Goal: Task Accomplishment & Management: Complete application form

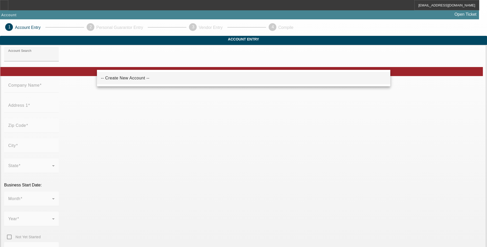
click at [121, 80] on span "-- Create New Account --" at bounding box center [125, 78] width 48 height 6
type input "-- Create New Account --"
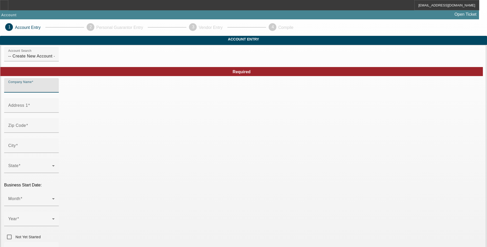
click at [55, 90] on input "Company Name" at bounding box center [31, 87] width 46 height 6
type input "Ridge Pointe Builders LLC"
type input "4 Morgan Drive"
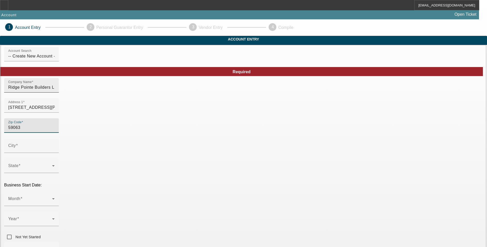
type input "59063"
type input "Park City"
type input "Stillwater"
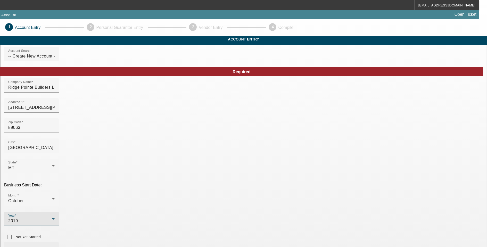
click at [55, 247] on input "Business Phone" at bounding box center [31, 251] width 46 height 6
type input "(406) 633-1936"
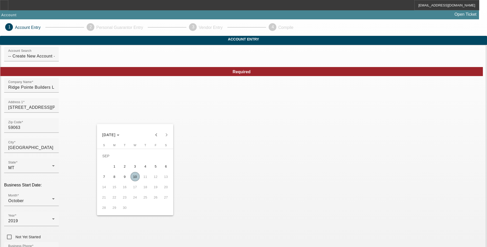
click at [134, 180] on span "10" at bounding box center [134, 176] width 9 height 9
type input "9/10/2025"
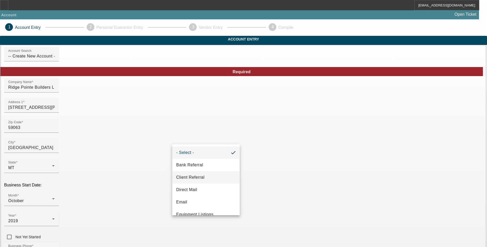
click at [194, 177] on span "Client Referral" at bounding box center [190, 177] width 28 height 6
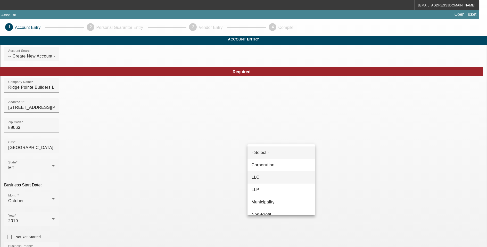
click at [280, 179] on mat-option "LLC" at bounding box center [281, 177] width 68 height 12
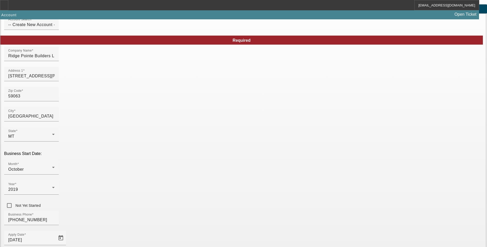
scroll to position [77, 0]
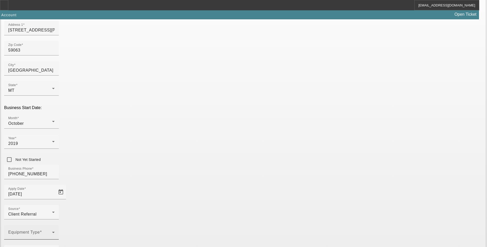
type input "85-4092923"
click at [56, 229] on icon at bounding box center [53, 232] width 6 height 6
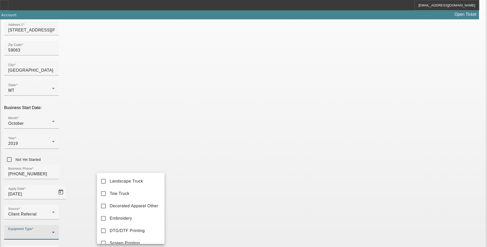
scroll to position [45, 0]
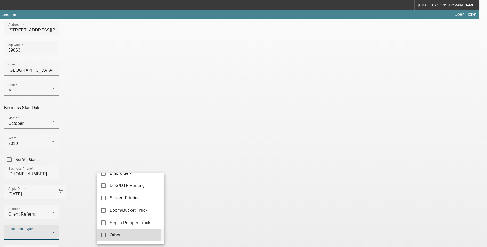
click at [102, 237] on mat-pseudo-checkbox at bounding box center [103, 235] width 5 height 5
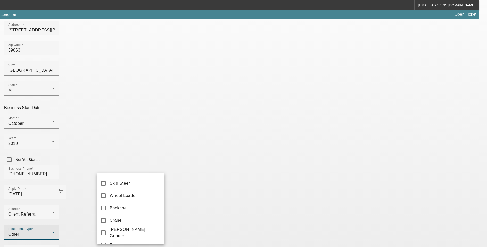
scroll to position [198, 0]
click at [292, 221] on div at bounding box center [243, 123] width 487 height 247
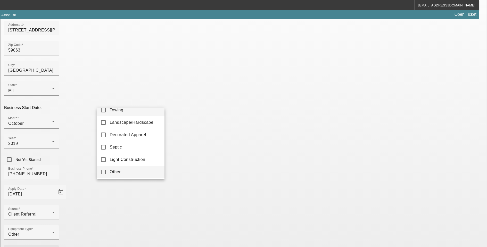
scroll to position [7, 0]
click at [104, 169] on mat-pseudo-checkbox at bounding box center [103, 170] width 5 height 5
click at [335, 236] on div at bounding box center [243, 123] width 487 height 247
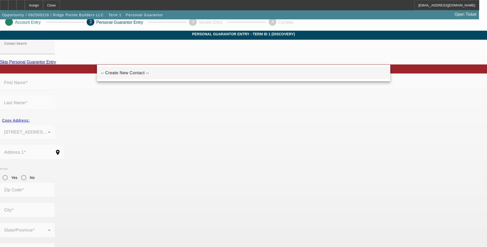
click at [133, 74] on span "-- Create New Contact --" at bounding box center [125, 73] width 48 height 4
type input "-- Create New Contact --"
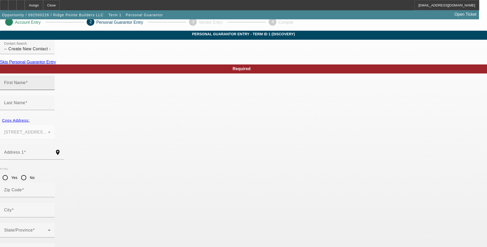
click at [51, 90] on div "First Name" at bounding box center [27, 83] width 46 height 14
type input "Kane"
type input "Thatcher"
click at [30, 118] on span "Copy Address:" at bounding box center [16, 120] width 28 height 4
type input "4 Morgan Drive"
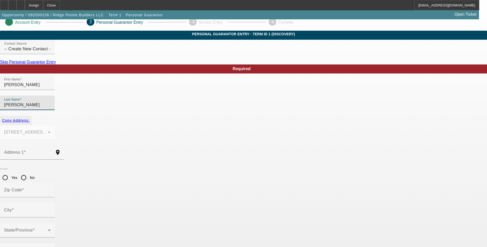
type input "59063"
type input "Park City"
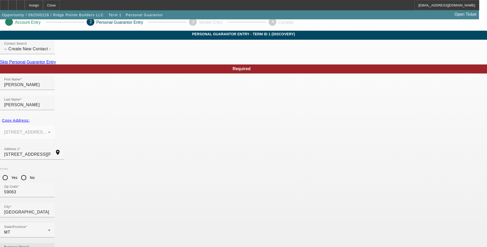
type input "(406) 633-1936"
type input "100"
type input "517-29-3286"
type input "ridgepointebuilders@gmail.com"
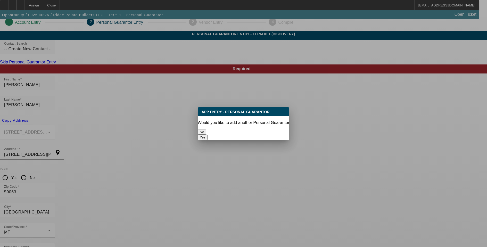
scroll to position [0, 0]
click at [206, 130] on button "No" at bounding box center [202, 131] width 9 height 5
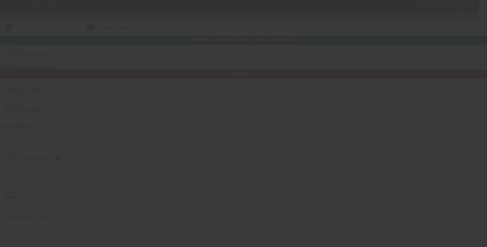
scroll to position [5, 0]
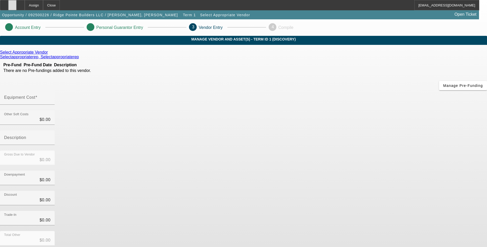
click at [16, 5] on div at bounding box center [12, 5] width 8 height 10
click at [51, 90] on div "Equipment Cost" at bounding box center [27, 97] width 46 height 14
type input "7"
type input "$7.00"
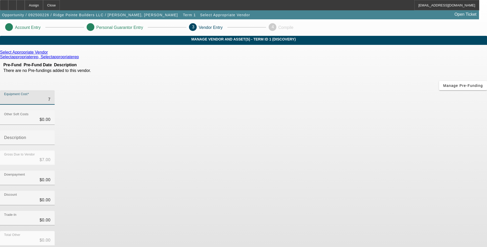
type input "75"
type input "$75.00"
type input "750"
type input "$750.00"
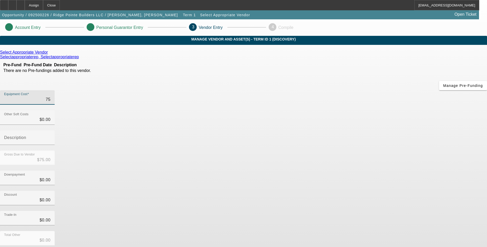
type input "$750.00"
type input "7500"
type input "$7,500.00"
type input "75000"
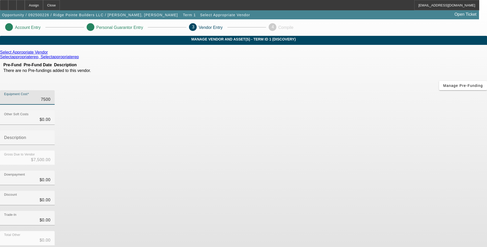
type input "$75,000.00"
click at [223, 182] on div "Select Appropriate Vendor Selectappropriaterep, Selectappropriaterep Pre-Fund P…" at bounding box center [243, 163] width 487 height 227
click at [49, 54] on icon at bounding box center [49, 52] width 0 height 4
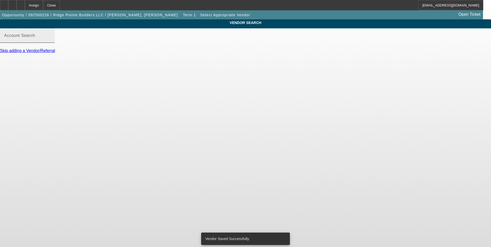
click at [35, 38] on label "Account Search" at bounding box center [19, 35] width 31 height 5
click at [51, 41] on input "Account Search" at bounding box center [27, 38] width 46 height 6
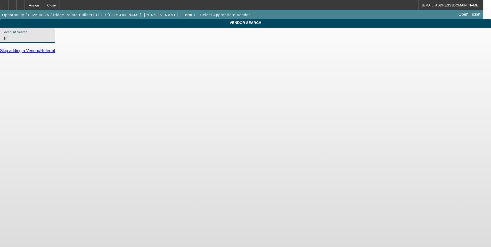
type input "p"
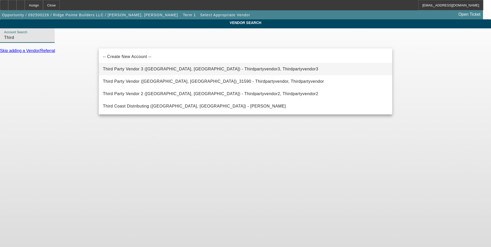
click at [124, 70] on span "Third Party Vendor 3 (Northbrook, IL) - Thirdpartyvendor3, Thirdpartyvendor3" at bounding box center [210, 69] width 215 height 4
type input "Third Party Vendor 3 (Northbrook, IL) - Thirdpartyvendor3, Thirdpartyvendor3"
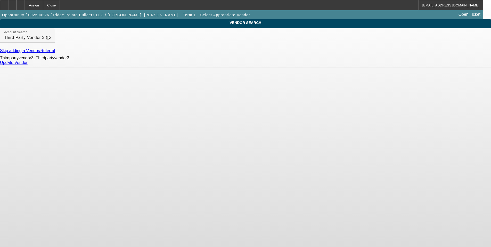
click at [28, 65] on link "Update Vendor" at bounding box center [14, 62] width 28 height 4
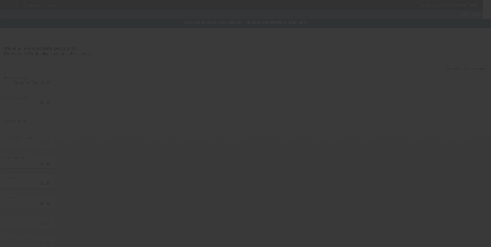
type input "$75,000.00"
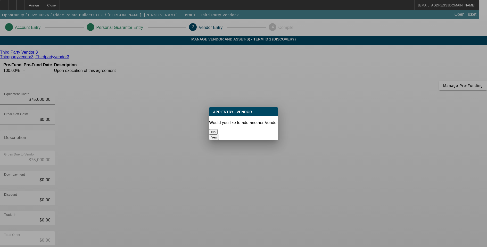
click at [218, 130] on button "No" at bounding box center [213, 131] width 9 height 5
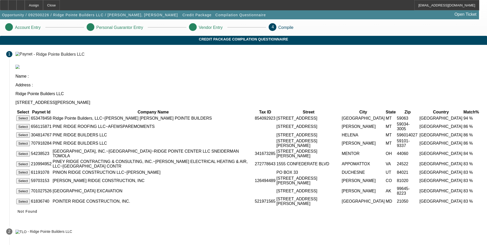
click at [30, 115] on button "Select" at bounding box center [23, 117] width 14 height 5
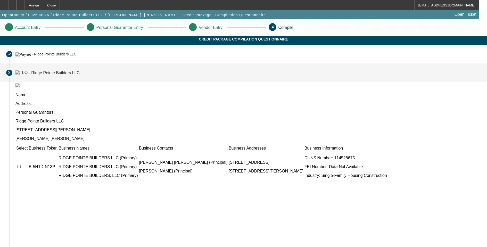
click at [21, 165] on input "checkbox" at bounding box center [18, 166] width 3 height 3
checkbox input "true"
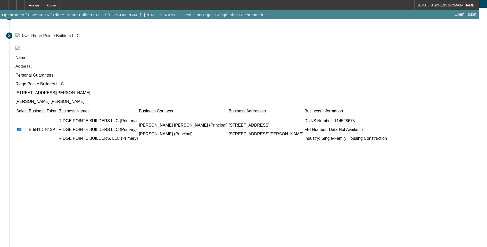
scroll to position [38, 0]
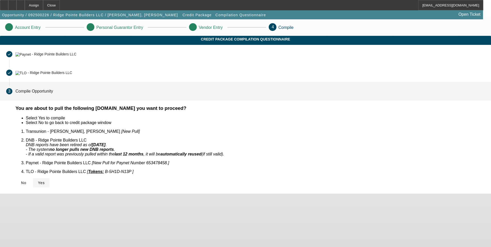
click at [45, 181] on span "Yes" at bounding box center [41, 183] width 7 height 4
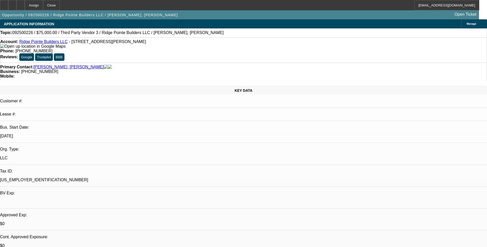
select select "0"
select select "2"
select select "0.1"
select select "4"
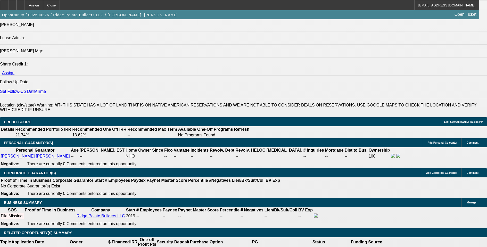
scroll to position [722, 0]
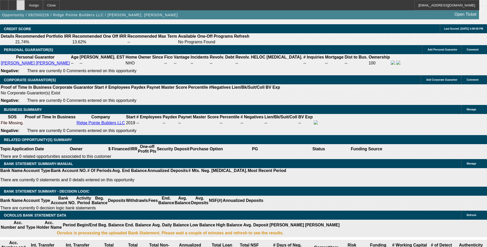
click at [21, 3] on icon at bounding box center [21, 3] width 0 height 0
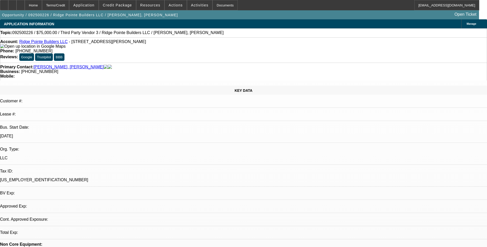
select select "0"
select select "2"
select select "0.1"
select select "4"
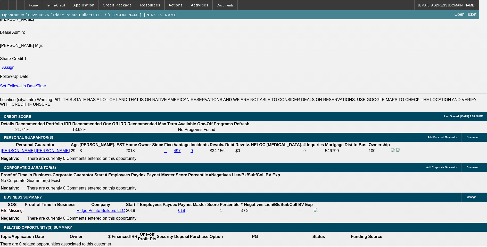
scroll to position [722, 0]
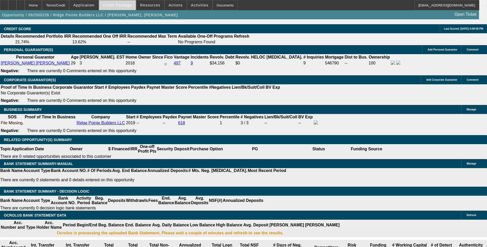
click at [129, 6] on span "Credit Package" at bounding box center [117, 5] width 29 height 4
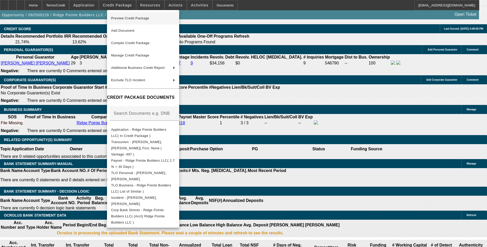
click at [132, 19] on span "Preview Credit Package" at bounding box center [130, 18] width 38 height 4
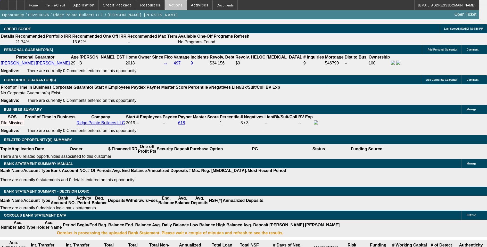
click at [174, 3] on span "Actions" at bounding box center [176, 5] width 14 height 4
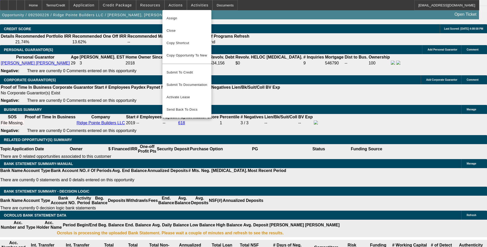
click at [195, 3] on div at bounding box center [243, 123] width 487 height 247
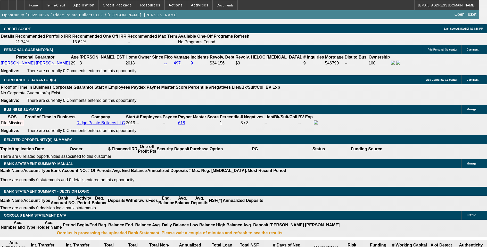
click at [195, 3] on span "Activities" at bounding box center [200, 5] width 18 height 4
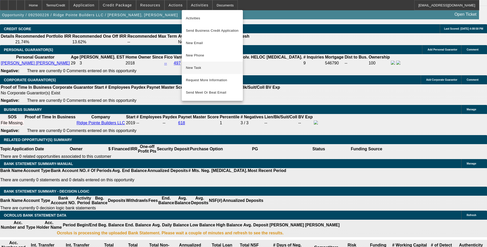
click at [188, 68] on span "New Task" at bounding box center [212, 68] width 53 height 6
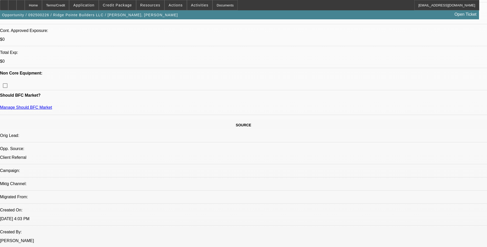
scroll to position [180, 0]
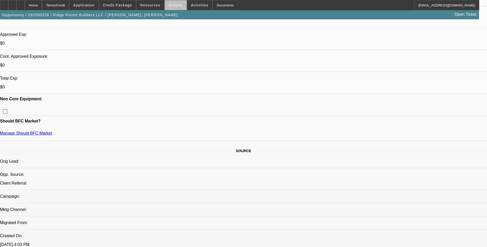
click at [175, 7] on span at bounding box center [176, 5] width 22 height 12
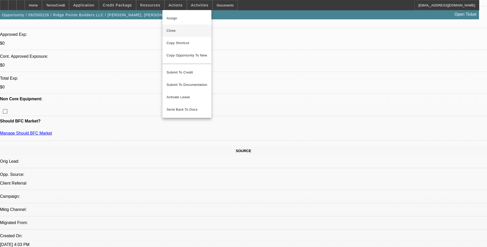
click at [182, 29] on span "Close" at bounding box center [186, 31] width 41 height 6
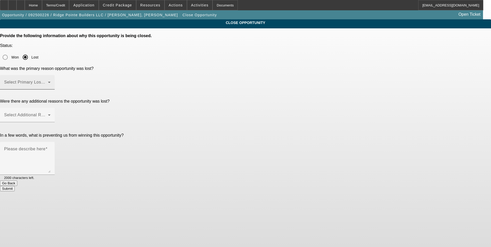
click at [59, 80] on mat-label "Select Primary Lost Reason" at bounding box center [31, 82] width 54 height 4
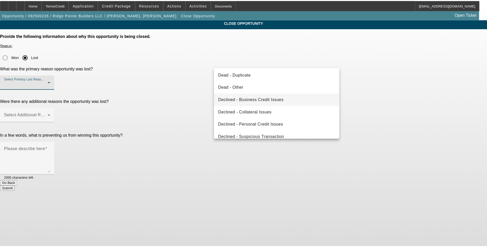
scroll to position [69, 0]
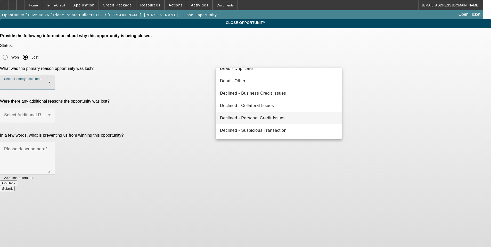
click at [266, 118] on span "Declined - Personal Credit Issues" at bounding box center [252, 118] width 65 height 6
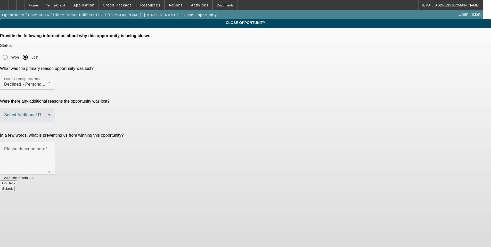
click at [48, 114] on span at bounding box center [26, 117] width 44 height 6
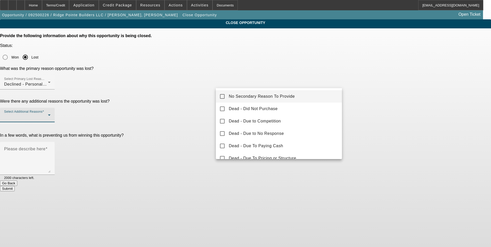
click at [242, 96] on span "No Secondary Reason To Provide" at bounding box center [262, 96] width 66 height 6
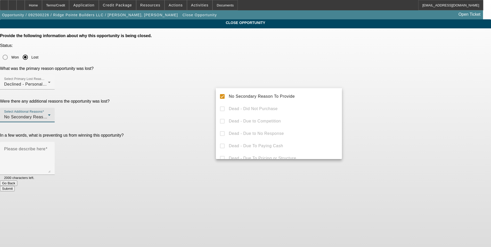
click at [194, 126] on div at bounding box center [245, 123] width 491 height 247
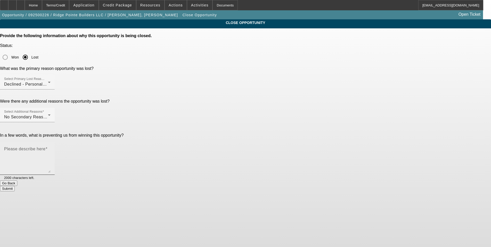
click at [51, 148] on textarea "Please describe here" at bounding box center [27, 160] width 46 height 25
type textarea "497 CBR"
click at [15, 186] on button "Submit" at bounding box center [7, 188] width 15 height 5
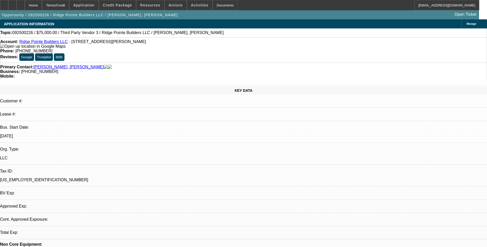
select select "0"
select select "2"
select select "0.1"
select select "4"
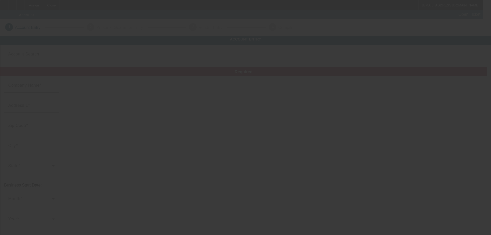
type input "Starship, LLC"
type input "[STREET_ADDRESS]"
type input "90021"
type input "[GEOGRAPHIC_DATA]"
type input "(310) 428-8867"
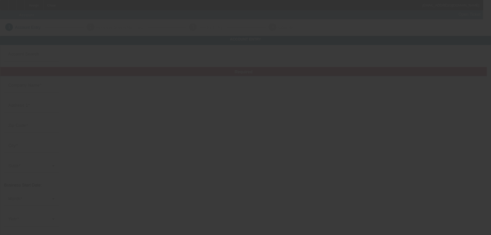
type input "Rockstar Original"
type input "Ste A"
type input "accounting2@rockstaroriginal.com"
type input "Los Angeles"
type input "36-4638992"
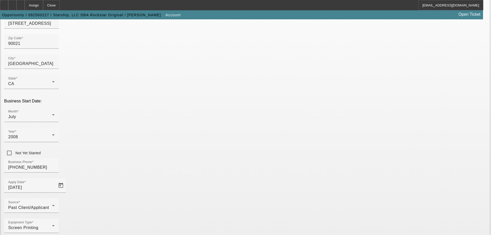
scroll to position [90, 0]
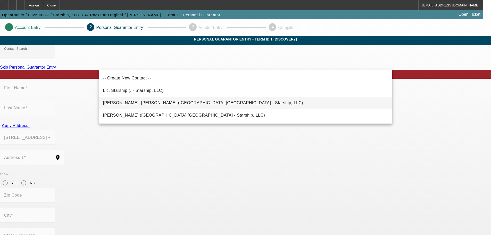
click at [137, 102] on span "Mathey Jr., Rene (Beverly Hills,CA - Starship, LLC)" at bounding box center [203, 103] width 200 height 4
type input "Mathey Jr., Rene (Beverly Hills,CA - Starship, LLC)"
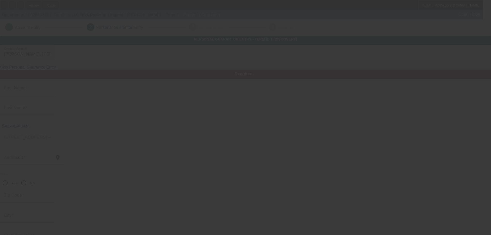
type input "Rene"
type input "Mathey"
type input "1357 Schuyler Road"
radio input "true"
type input "90210"
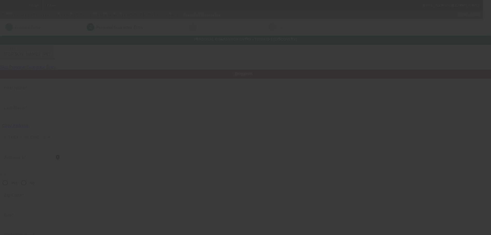
type input "Beverly Hills"
type input "(310) 739-3553"
type input "88"
type input "674-53-7333"
type input "david@rockstaroriginal.com"
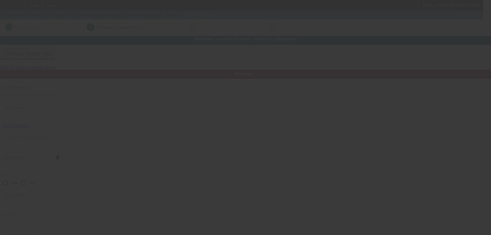
type input "Pierre"
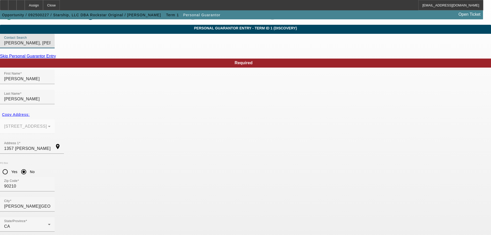
scroll to position [17, 0]
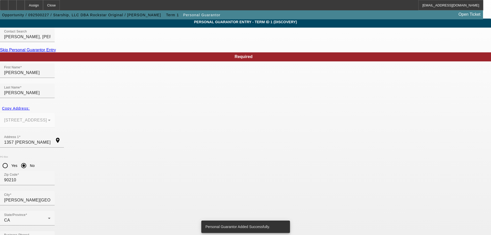
scroll to position [0, 0]
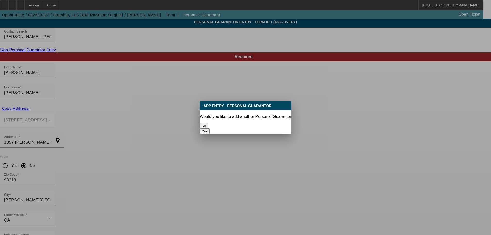
click at [210, 128] on button "Yes" at bounding box center [205, 130] width 10 height 5
radio input "false"
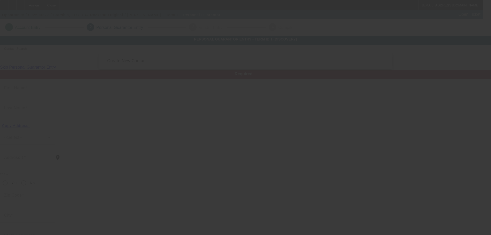
scroll to position [17, 0]
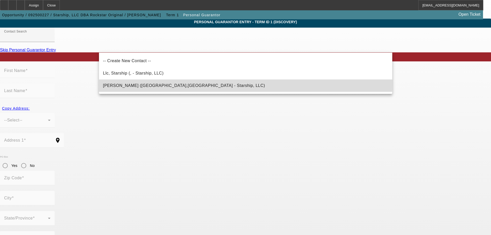
click at [128, 82] on mat-option "Mechaly, Frank (Beverly Hills,CA - Starship, LLC)" at bounding box center [245, 85] width 293 height 12
type input "Mechaly, Frank (Beverly Hills,CA - Starship, LLC)"
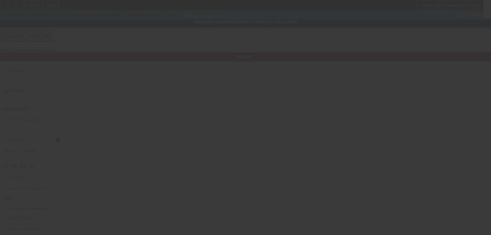
type input "Frank"
type input "Mechaly"
type input "1357 Schuyler Road"
radio input "true"
type input "90210"
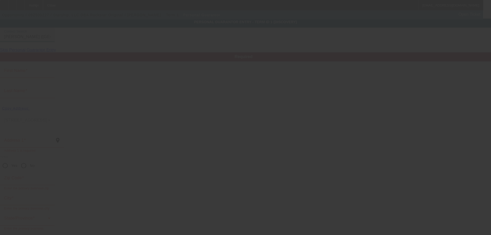
type input "Beverly Hills"
type input "(310) 428-8867"
type input "22"
type input "606-41-4980"
type input "frank@rockstaroriginal.com"
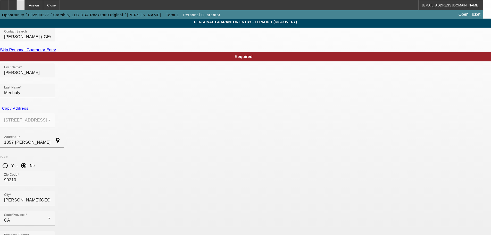
click at [25, 2] on div at bounding box center [20, 5] width 8 height 10
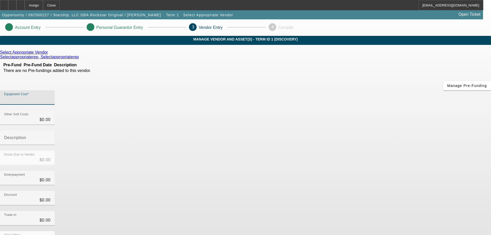
click at [51, 96] on input "Equipment Cost" at bounding box center [27, 99] width 46 height 6
type input "1"
type input "$1.00"
type input "15"
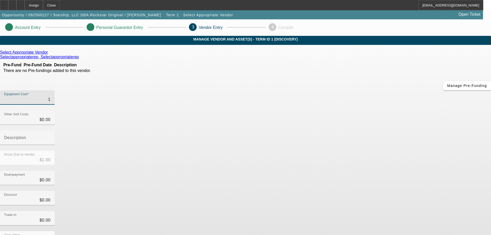
type input "$15.00"
type input "150"
type input "$150.00"
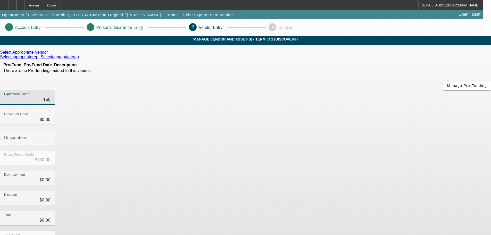
type input "1501"
type input "$1,501.00"
type input "15017"
type input "$15,017.00"
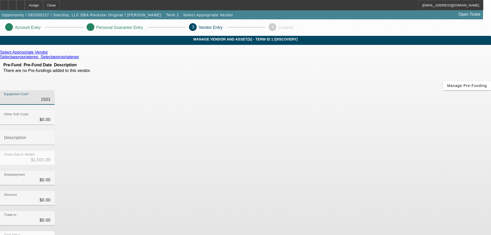
type input "$15,017.00"
type input "150179"
type input "$150,179.00"
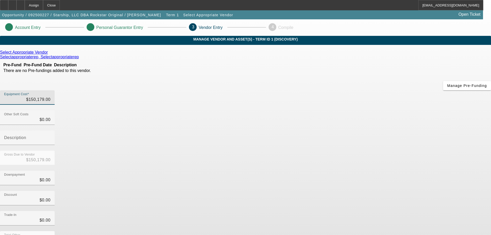
click at [331, 171] on div "Downpayment $0.00" at bounding box center [245, 181] width 491 height 20
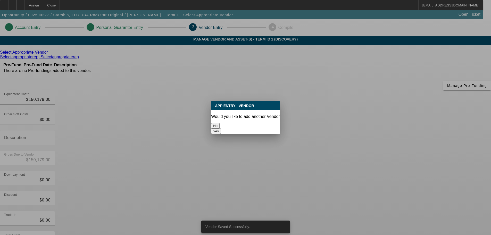
click at [220, 125] on button "No" at bounding box center [215, 125] width 9 height 5
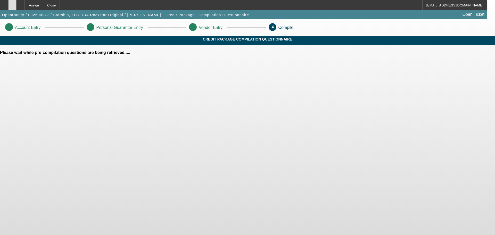
click at [12, 3] on icon at bounding box center [12, 3] width 0 height 0
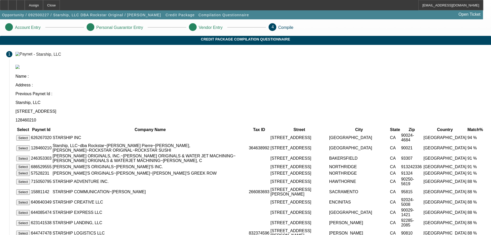
click at [30, 145] on button "Select" at bounding box center [23, 147] width 14 height 5
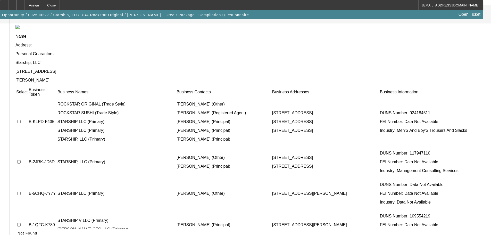
scroll to position [50, 0]
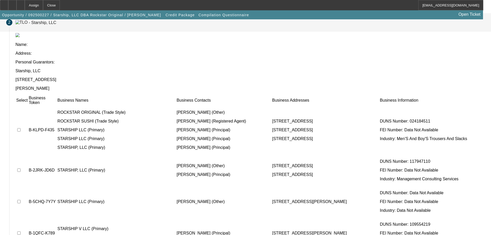
click at [28, 106] on td at bounding box center [22, 130] width 12 height 48
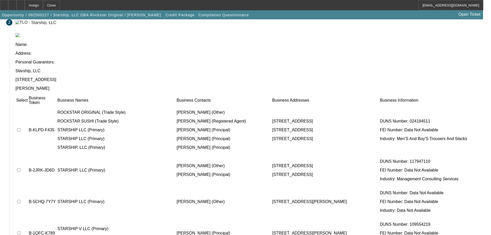
click at [21, 128] on input "checkbox" at bounding box center [18, 129] width 3 height 3
checkbox input "true"
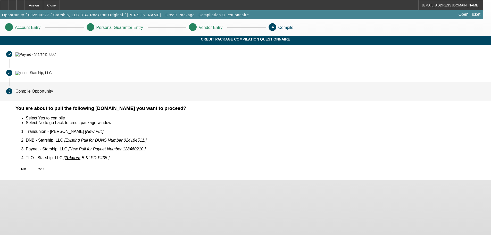
scroll to position [0, 0]
click at [45, 167] on span "Yes" at bounding box center [41, 169] width 7 height 4
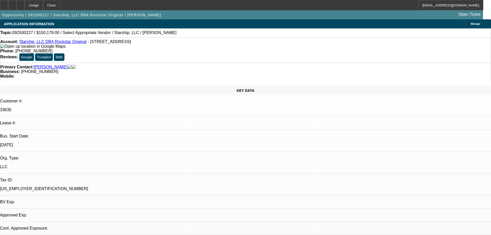
select select "0"
select select "2"
select select "0.1"
select select "4"
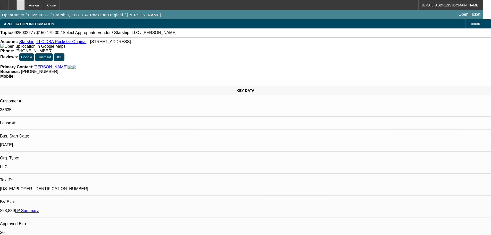
click at [25, 7] on div at bounding box center [20, 5] width 8 height 10
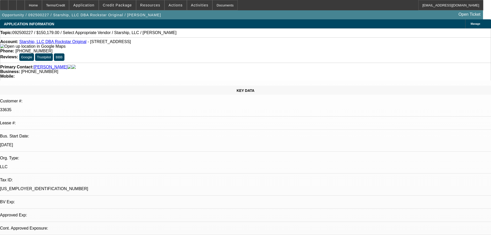
select select "0"
select select "2"
select select "0.1"
select select "4"
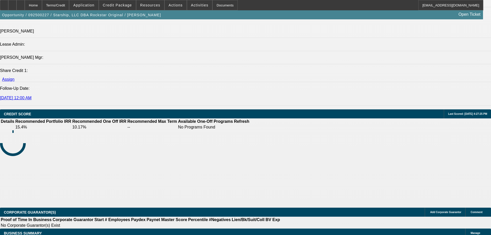
scroll to position [668, 0]
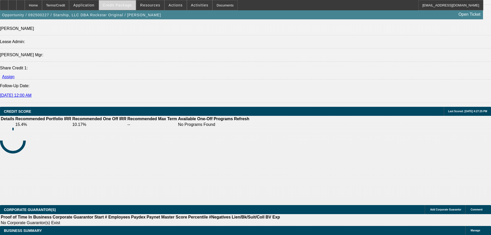
click at [130, 6] on span "Credit Package" at bounding box center [117, 5] width 29 height 4
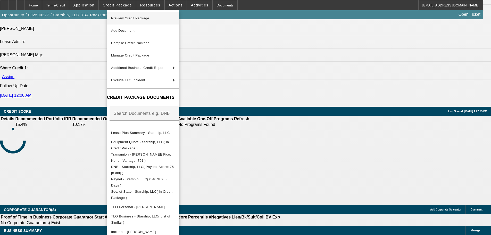
click at [134, 20] on span "Preview Credit Package" at bounding box center [130, 18] width 38 height 4
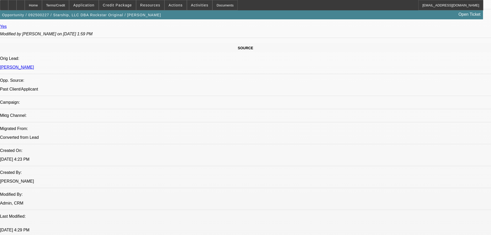
scroll to position [304, 0]
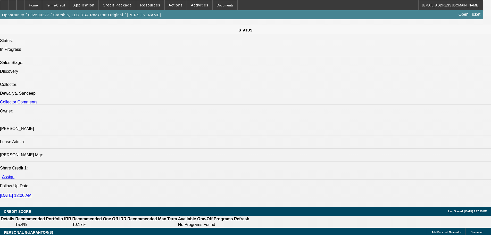
scroll to position [598, 0]
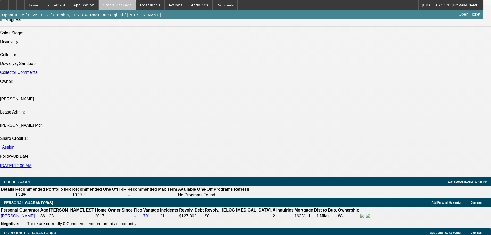
click at [127, 6] on span "Credit Package" at bounding box center [117, 5] width 29 height 4
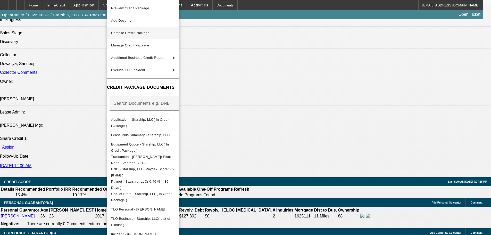
click at [136, 34] on span "Compile Credit Package" at bounding box center [130, 33] width 38 height 4
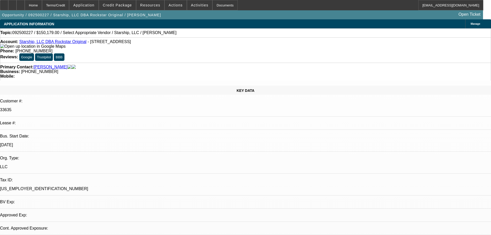
select select "0"
select select "2"
select select "0.1"
select select "4"
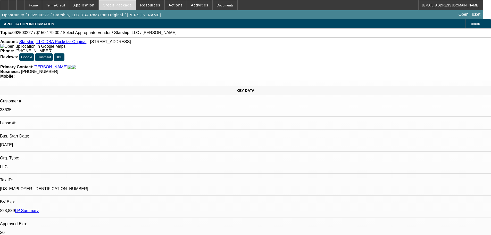
click at [129, 7] on span "Credit Package" at bounding box center [117, 5] width 29 height 4
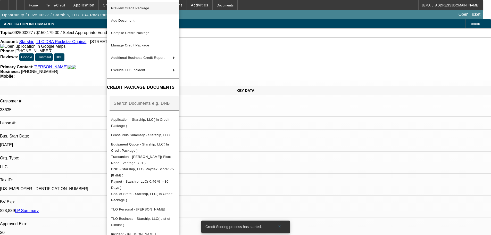
click at [129, 7] on span "Preview Credit Package" at bounding box center [130, 8] width 38 height 4
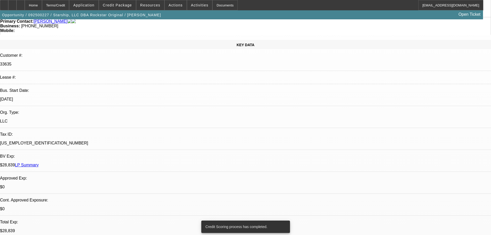
scroll to position [129, 0]
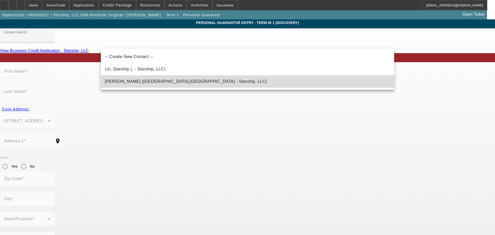
click at [153, 80] on span "Mechaly, Frank (Beverly Hills,CA - Starship, LLC)" at bounding box center [186, 81] width 162 height 4
type input "Mechaly, Frank (Beverly Hills,CA - Starship, LLC)"
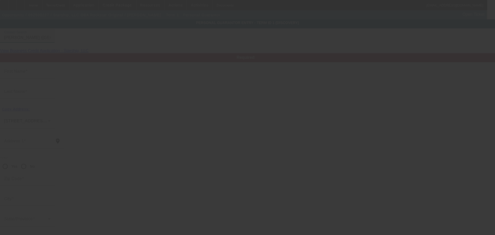
type input "Frank"
type input "Mechaly"
type input "1357 Schuyler Road"
radio input "true"
type input "90210"
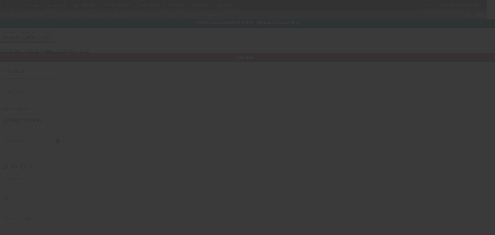
type input "Beverly Hills"
type input "[PHONE_NUMBER]"
type input "22"
type input "606-41-4980"
type input "frank@rockstaroriginal.com"
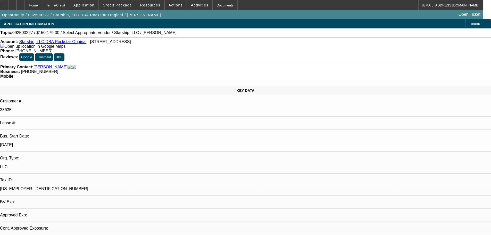
select select "0"
select select "2"
select select "0.1"
select select "4"
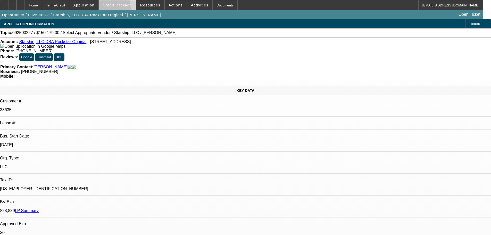
click at [122, 8] on span at bounding box center [117, 5] width 37 height 12
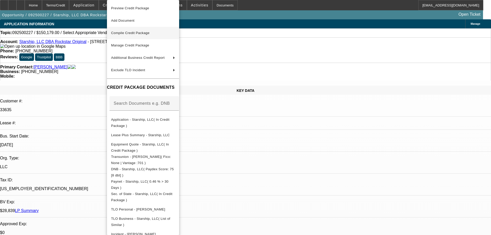
click at [133, 34] on span "Compile Credit Package" at bounding box center [130, 33] width 38 height 4
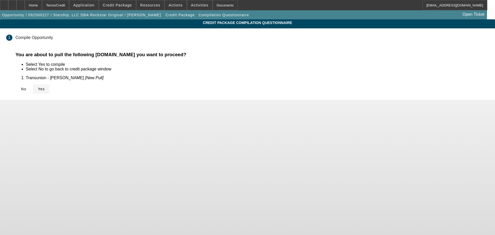
click at [45, 87] on span "Yes" at bounding box center [41, 89] width 7 height 4
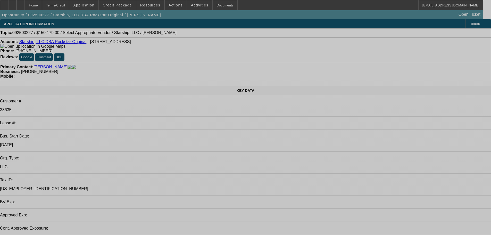
select select "0"
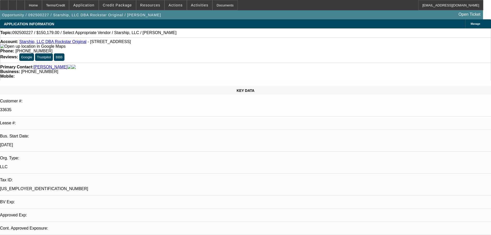
select select "2"
select select "0.1"
select select "4"
click at [129, 6] on span "Credit Package" at bounding box center [117, 5] width 29 height 4
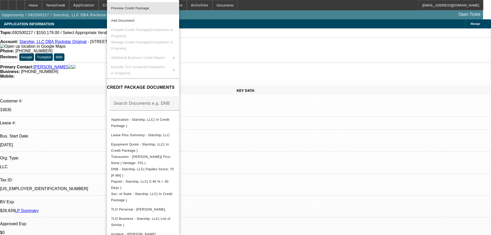
click at [129, 9] on span "Preview Credit Package" at bounding box center [130, 8] width 38 height 4
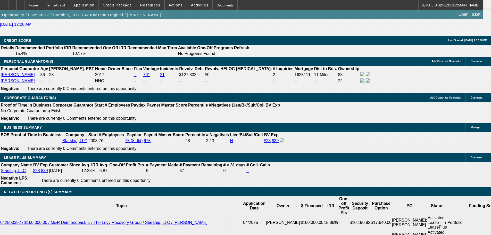
scroll to position [773, 0]
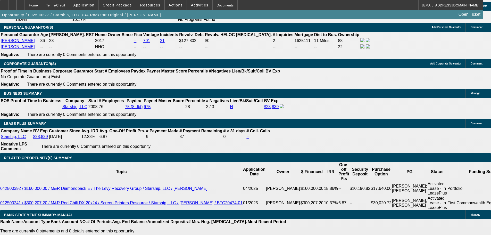
type input "$0.00"
type input "60"
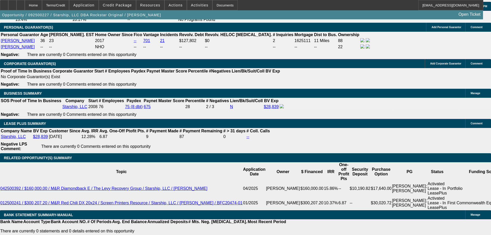
type input "9"
type input "$6,234.94"
type input "$3,117.47"
type input "9"
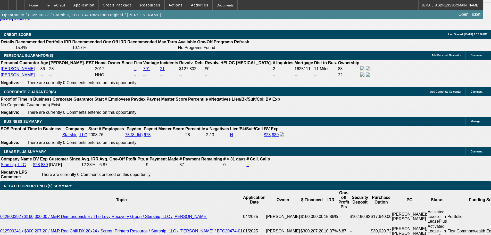
scroll to position [696, 0]
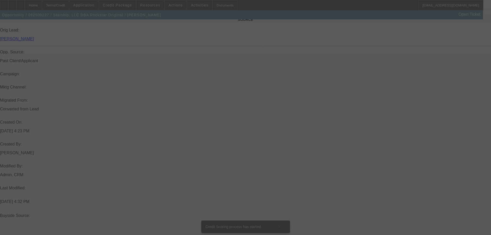
scroll to position [294, 0]
select select "0"
select select "2"
select select "0.1"
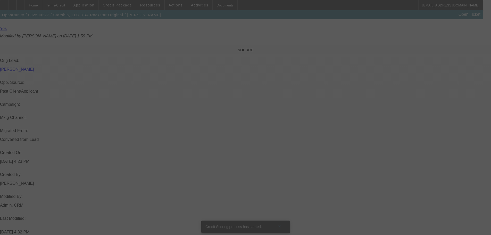
select select "4"
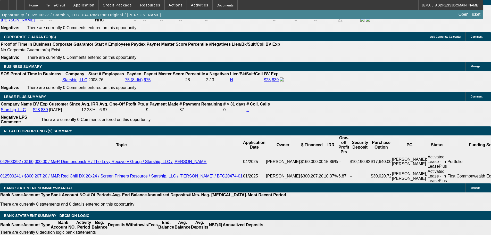
scroll to position [807, 0]
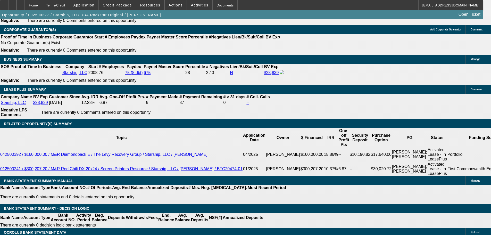
select select "0"
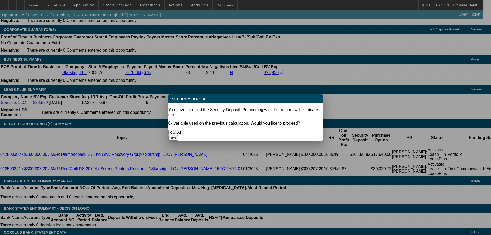
scroll to position [0, 0]
click at [178, 135] on button "Yes" at bounding box center [173, 137] width 10 height 5
type input "$0.00"
type input "UNKNOWN"
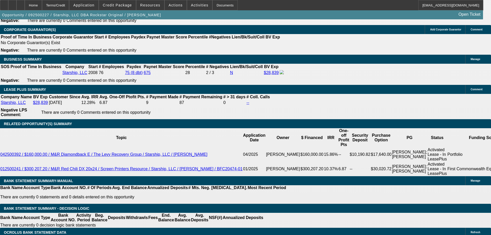
select select "1"
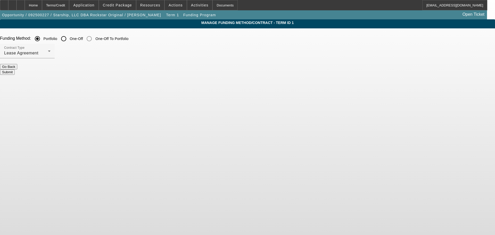
click at [69, 40] on input "One-Off" at bounding box center [64, 39] width 10 height 10
radio input "true"
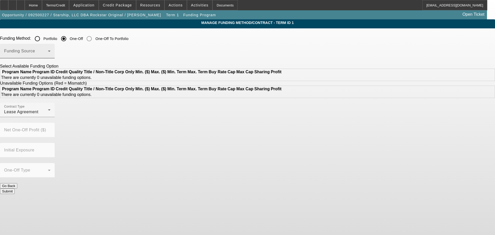
click at [51, 50] on div "Funding Source" at bounding box center [27, 51] width 46 height 14
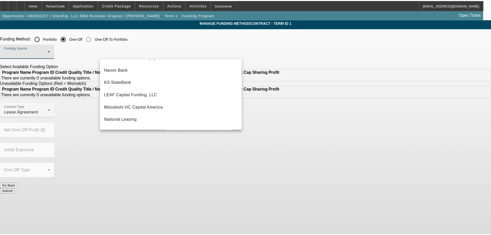
scroll to position [76, 0]
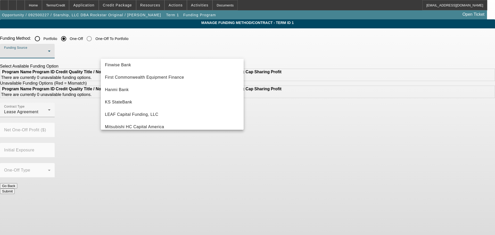
click at [139, 39] on div at bounding box center [247, 117] width 495 height 235
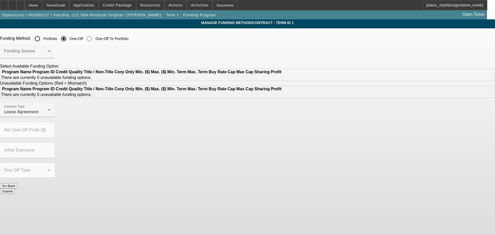
click at [43, 39] on input "Portfolio" at bounding box center [37, 39] width 10 height 10
radio input "true"
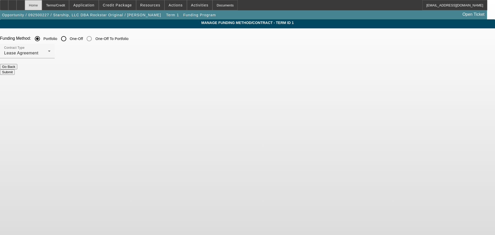
click at [42, 8] on div "Home" at bounding box center [33, 5] width 17 height 10
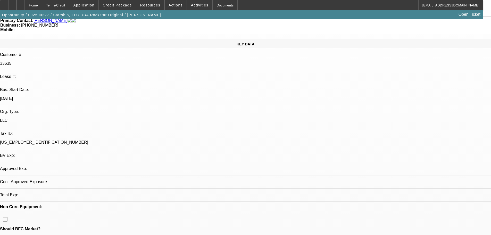
select select "0"
select select "0.1"
select select "4"
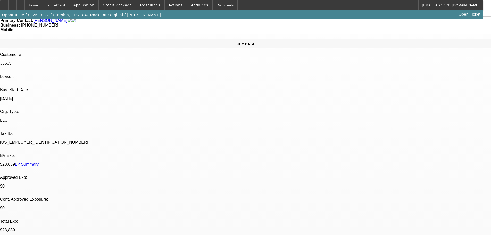
scroll to position [77, 0]
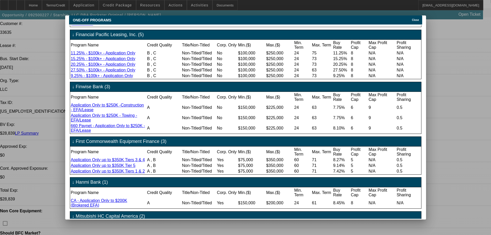
scroll to position [45, 0]
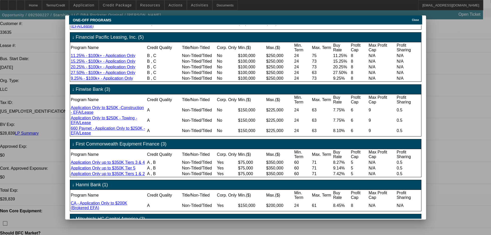
click at [418, 19] on span "Close" at bounding box center [415, 20] width 7 height 3
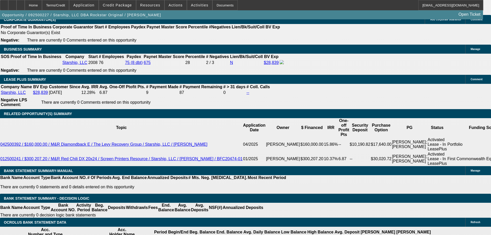
scroll to position [773, 0]
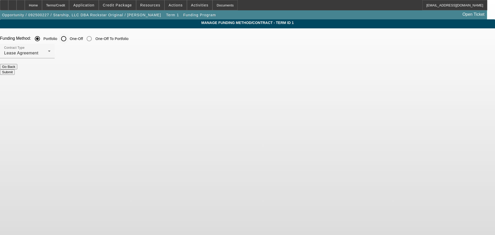
click at [69, 40] on input "One-Off" at bounding box center [64, 39] width 10 height 10
radio input "true"
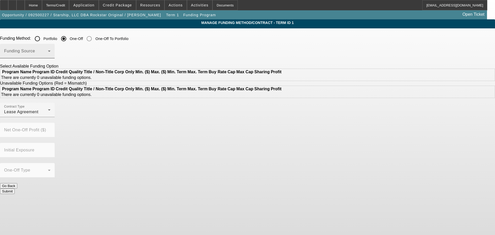
click at [48, 53] on span at bounding box center [26, 53] width 44 height 6
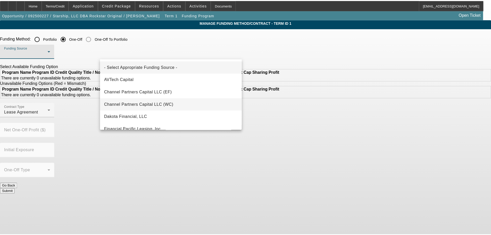
scroll to position [52, 0]
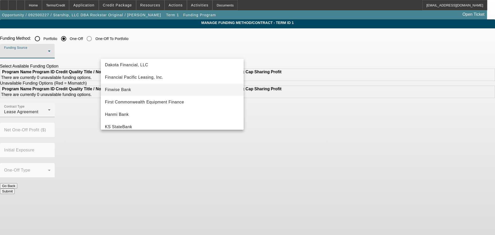
click at [153, 91] on mat-option "Finwise Bank" at bounding box center [172, 90] width 143 height 12
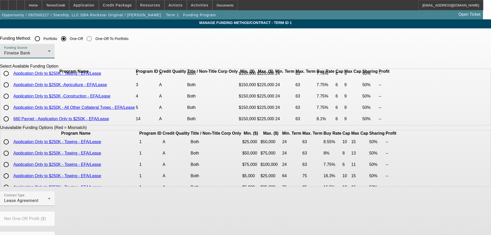
scroll to position [22, 0]
click at [11, 108] on input "radio" at bounding box center [6, 107] width 10 height 10
radio input "true"
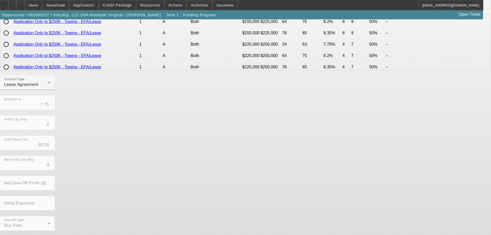
scroll to position [117, 0]
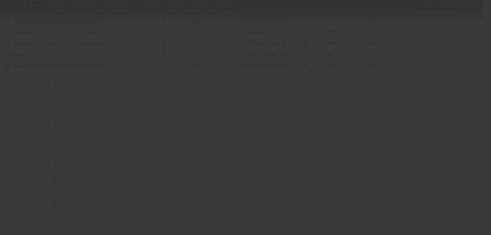
radio input "true"
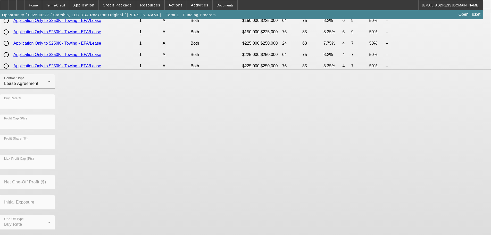
scroll to position [0, 0]
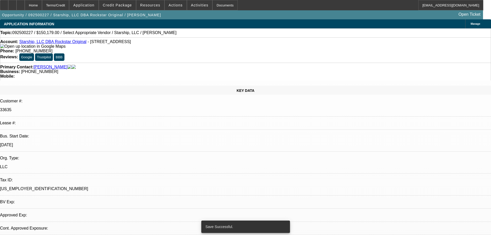
select select "0"
select select "0.1"
select select "4"
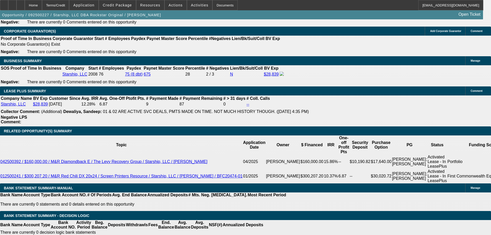
scroll to position [829, 0]
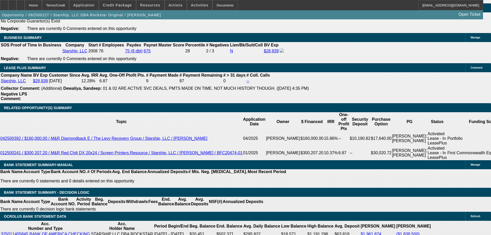
drag, startPoint x: 115, startPoint y: 111, endPoint x: 129, endPoint y: 110, distance: 13.4
type input "UNKNOWN"
type input "8"
type input "$3,045.09"
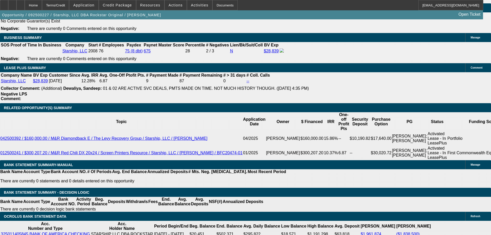
type input "8"
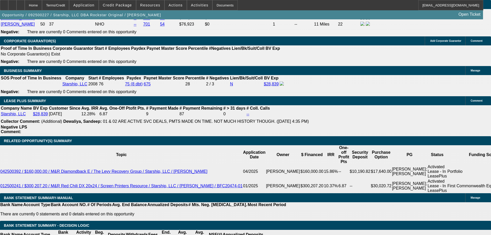
scroll to position [726, 0]
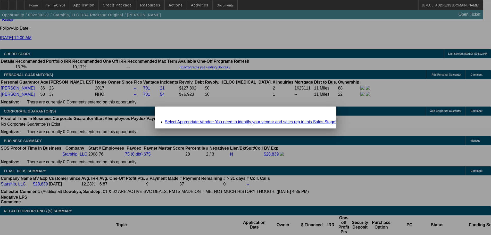
scroll to position [0, 0]
click at [326, 112] on span "Close" at bounding box center [329, 111] width 7 height 3
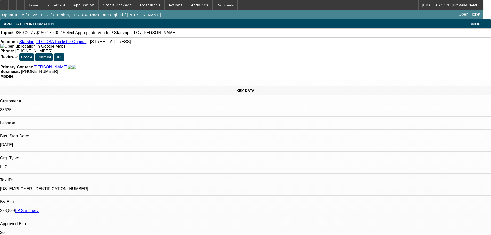
scroll to position [726, 0]
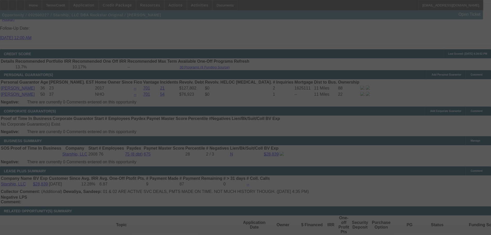
select select "0"
select select "0.1"
select select "4"
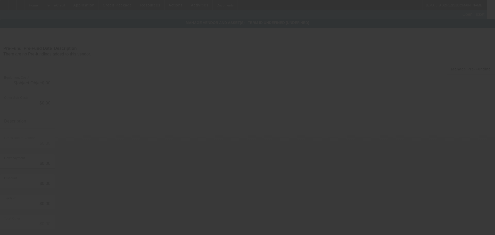
type input "$150,179.00"
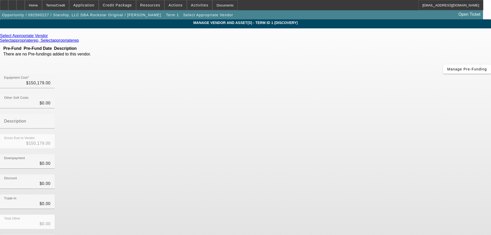
click at [49, 36] on icon at bounding box center [49, 36] width 0 height 4
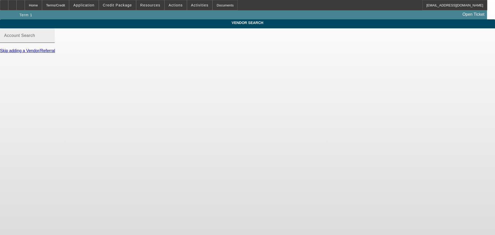
click at [51, 40] on input "Account Search" at bounding box center [27, 38] width 46 height 6
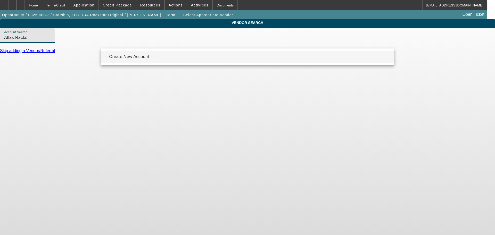
click at [141, 59] on span "-- Create New Account --" at bounding box center [129, 57] width 48 height 6
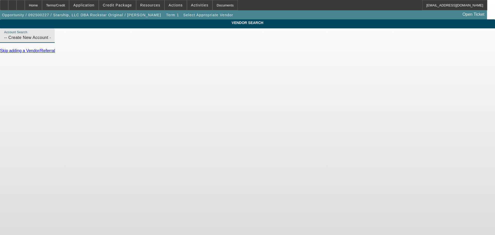
drag, startPoint x: 144, startPoint y: 45, endPoint x: 75, endPoint y: 58, distance: 70.7
click at [75, 58] on div "VENDOR SEARCH Account Search -- Create New Account -- Skip adding a Vendor/Refe…" at bounding box center [247, 38] width 495 height 38
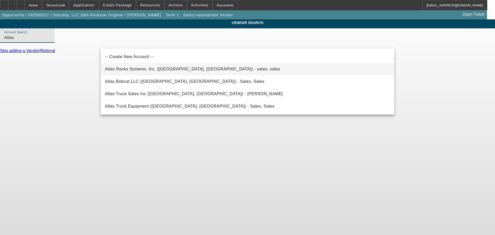
click at [135, 68] on span "Atlas Racks Systems, Inc. (Los Angeles, CA) - sales, sales" at bounding box center [192, 69] width 175 height 4
type input "Atlas Racks Systems, Inc. (Los Angeles, CA) - sales, sales"
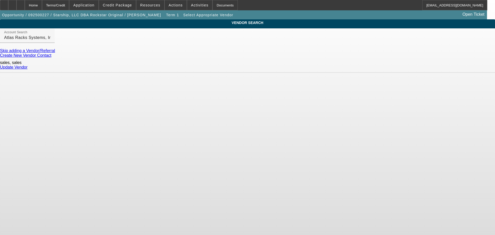
click at [28, 66] on link "Update Vendor" at bounding box center [14, 67] width 28 height 4
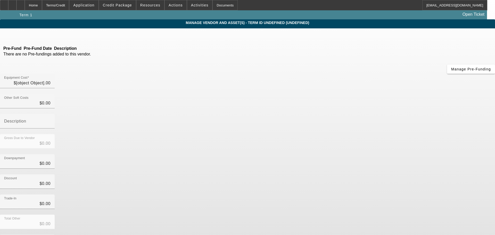
type input "$150,179.00"
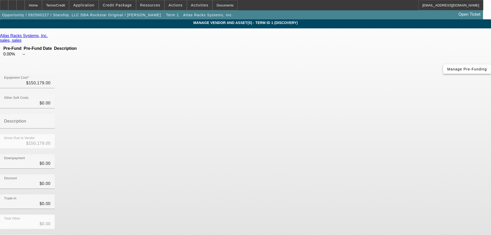
click at [443, 73] on span "button" at bounding box center [467, 69] width 48 height 12
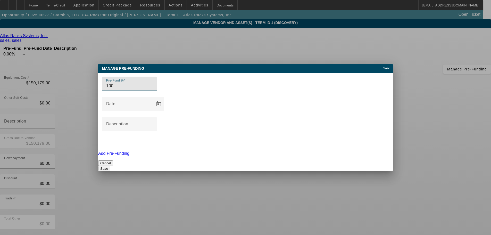
type input "100"
click at [110, 166] on button "Save" at bounding box center [104, 168] width 12 height 5
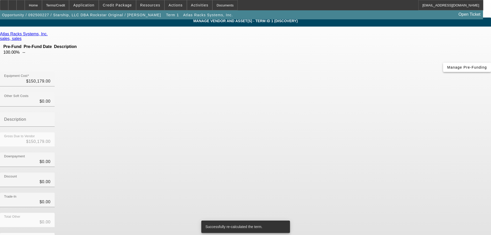
scroll to position [5, 0]
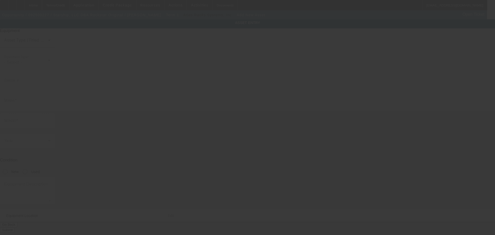
type input "2445 E 12th St"
type input "Ste A"
type input "Los Angeles"
type input "90021"
type input "Los Angeles"
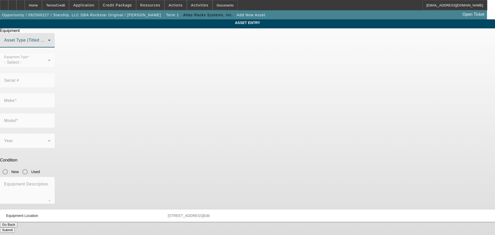
click at [48, 45] on span at bounding box center [26, 42] width 44 height 6
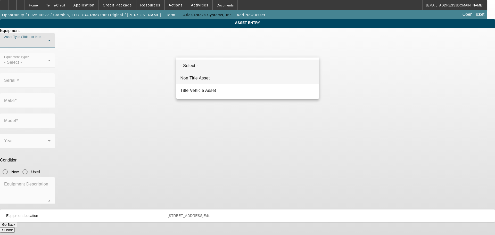
click at [211, 79] on mat-option "Non Title Asset" at bounding box center [247, 78] width 143 height 12
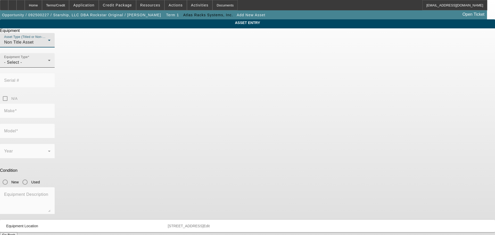
click at [48, 65] on div "- Select -" at bounding box center [26, 62] width 44 height 6
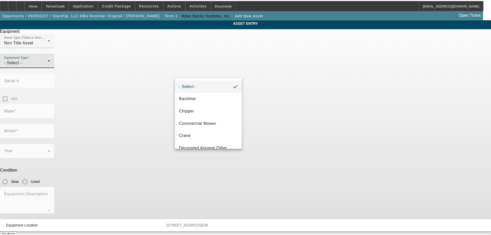
scroll to position [55, 0]
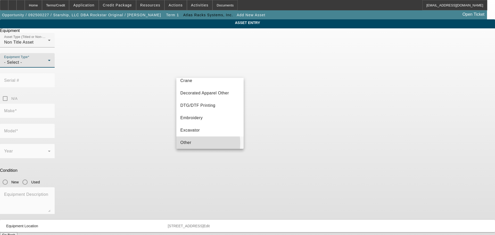
click at [192, 143] on mat-option "Other" at bounding box center [210, 142] width 68 height 12
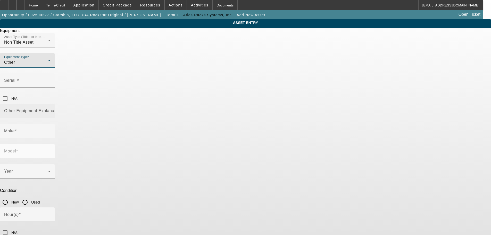
click at [51, 110] on input "Other Equipment Explanation" at bounding box center [27, 113] width 46 height 6
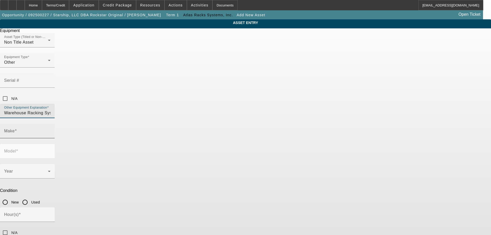
type input "Warehouse Racking System"
click at [51, 130] on input "Make" at bounding box center [27, 133] width 46 height 6
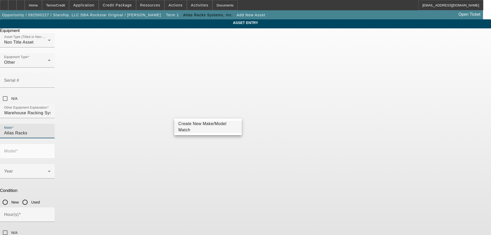
type input "Atlas Racks"
click at [186, 127] on span "Create New Make/Model Match" at bounding box center [202, 126] width 48 height 11
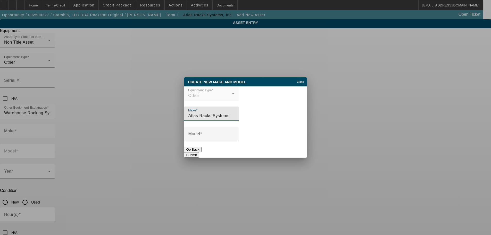
type input "Atlas Racks Systems"
type input "42x16 pallet racks"
click at [199, 155] on button "Submit" at bounding box center [191, 154] width 15 height 5
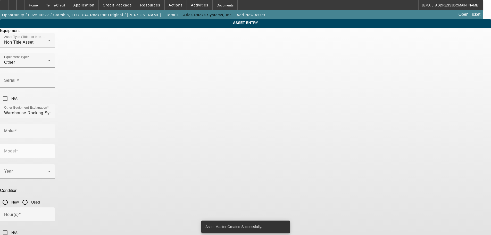
type input "Atlas Racks Systems"
type input "42x16 pallet racks"
click at [10, 197] on input "New" at bounding box center [5, 202] width 10 height 10
radio input "true"
click at [52, 168] on icon at bounding box center [49, 171] width 6 height 6
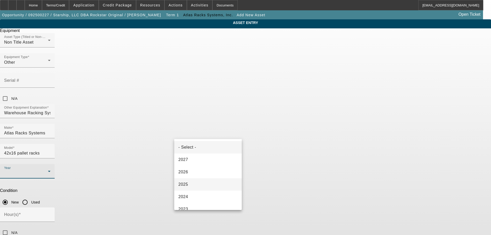
click at [198, 182] on mat-option "2025" at bounding box center [208, 184] width 68 height 12
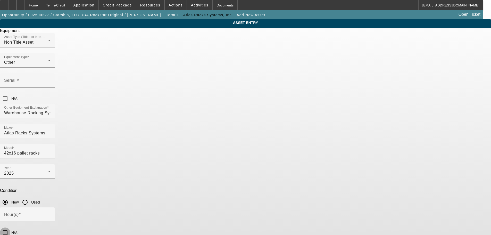
click at [10, 227] on input "N/A" at bounding box center [5, 232] width 10 height 10
checkbox input "true"
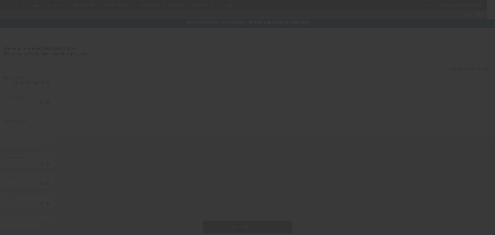
type input "$150,179.00"
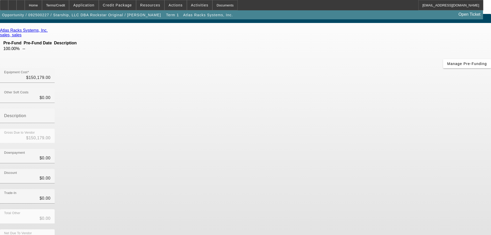
scroll to position [7, 0]
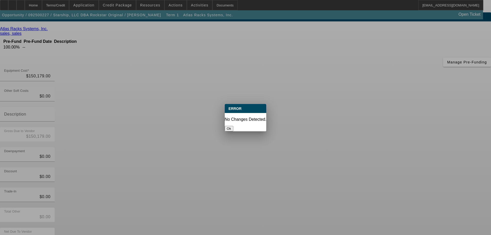
scroll to position [0, 0]
click at [233, 126] on button "Ok" at bounding box center [229, 128] width 9 height 5
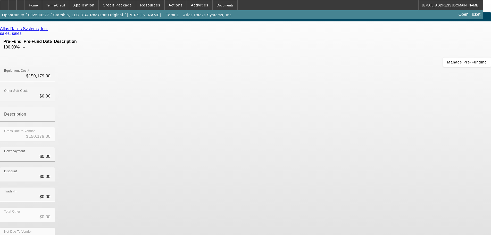
scroll to position [7, 0]
click at [42, 7] on div "Home" at bounding box center [33, 5] width 17 height 10
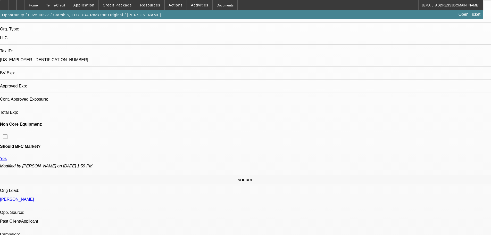
select select "0"
select select "0.1"
select select "4"
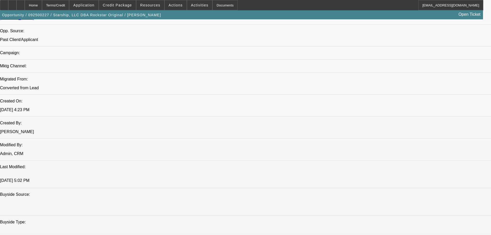
scroll to position [290, 0]
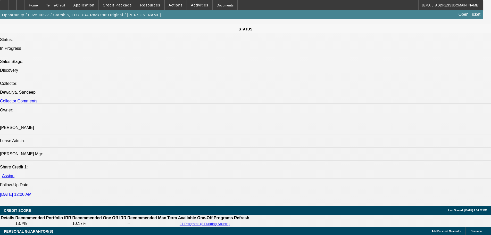
scroll to position [625, 0]
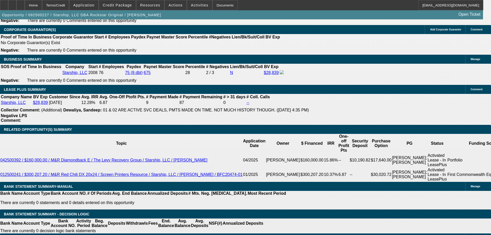
scroll to position [831, 0]
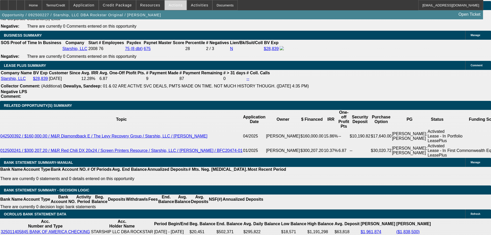
click at [173, 4] on span "Actions" at bounding box center [176, 5] width 14 height 4
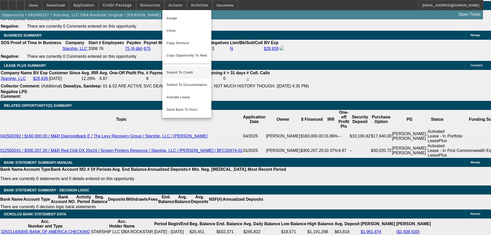
click at [193, 69] on span "Submit To Credit" at bounding box center [186, 72] width 41 height 6
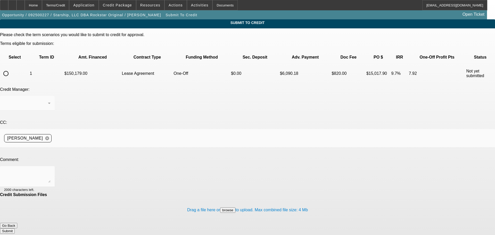
click at [11, 68] on input "radio" at bounding box center [6, 73] width 10 height 10
radio input "true"
click at [51, 170] on textarea at bounding box center [27, 176] width 46 height 12
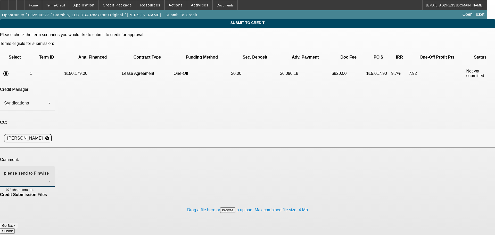
type textarea "please send to Finwise"
click at [15, 228] on button "Submit" at bounding box center [7, 230] width 15 height 5
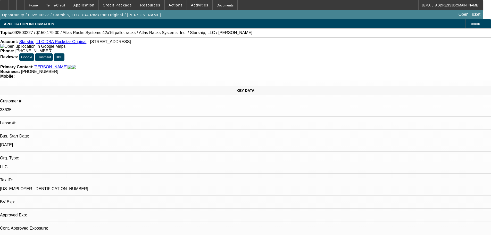
select select "0"
select select "0.1"
select select "4"
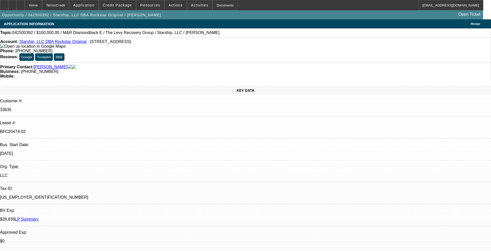
select select "0"
select select "2"
select select "0.1"
select select "4"
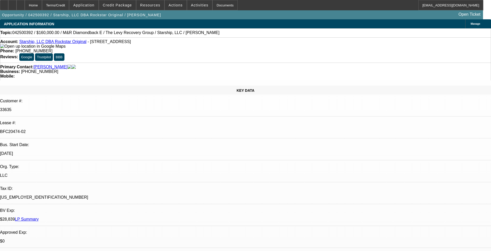
select select "0"
select select "2"
select select "0.1"
select select "4"
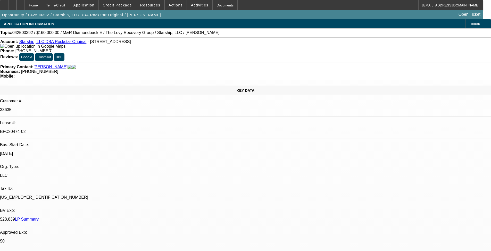
select select "0"
select select "2"
select select "0.1"
select select "4"
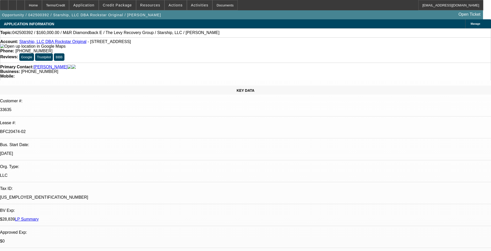
select select "0"
select select "2"
select select "0.1"
select select "4"
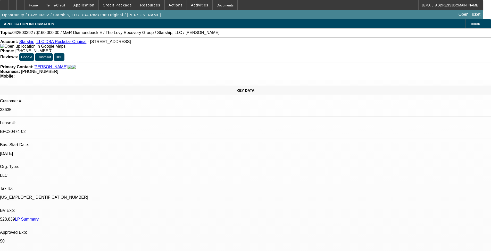
click at [120, 6] on span "Credit Package" at bounding box center [117, 5] width 29 height 4
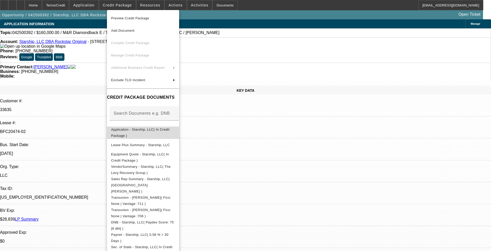
click at [146, 131] on span "Application - Starship, LLC( In Credit Package )" at bounding box center [140, 133] width 58 height 10
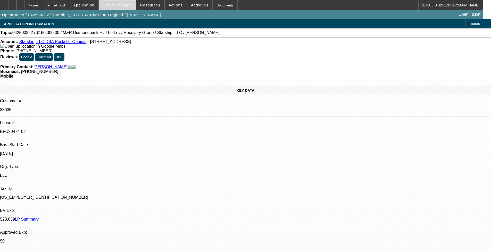
click at [131, 3] on span "Credit Package" at bounding box center [117, 5] width 29 height 4
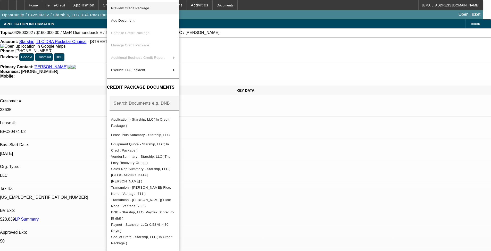
click at [133, 8] on span "Preview Credit Package" at bounding box center [130, 8] width 38 height 4
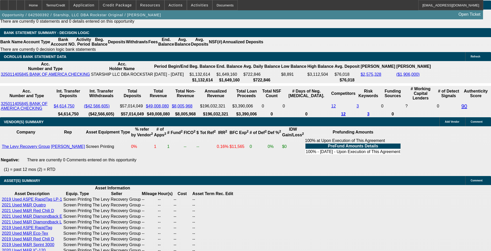
scroll to position [1082, 0]
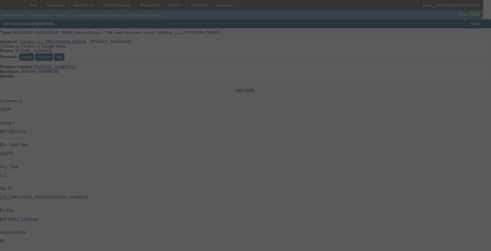
scroll to position [243, 0]
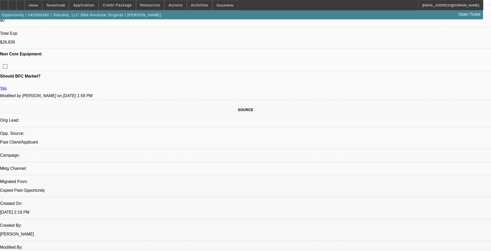
select select "0"
select select "2"
select select "0.1"
select select "4"
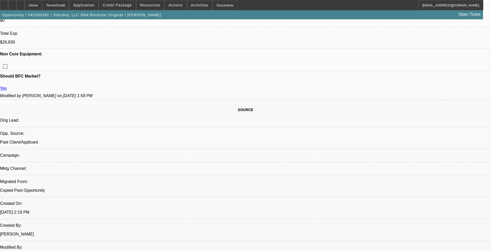
select select "0"
select select "2"
select select "0.1"
select select "4"
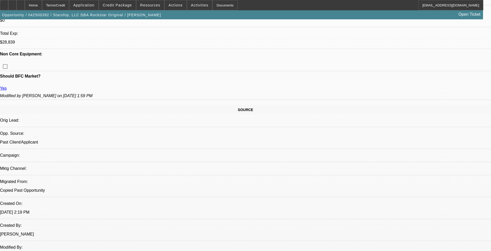
select select "0"
select select "2"
select select "0.1"
select select "4"
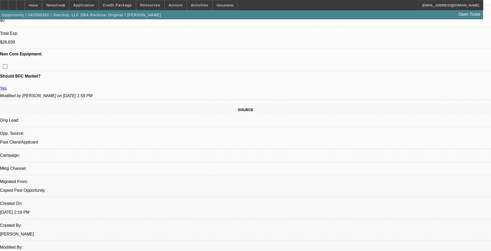
select select "0"
select select "2"
select select "0.1"
select select "4"
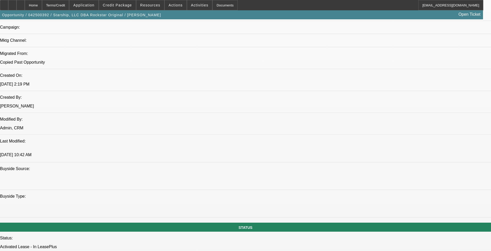
scroll to position [369, 0]
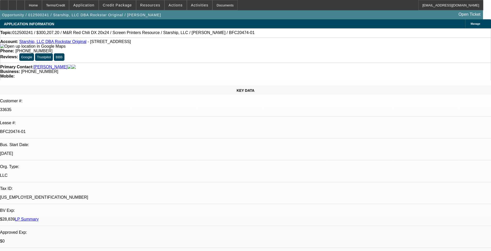
select select "0"
select select "3"
select select "0.1"
select select "4"
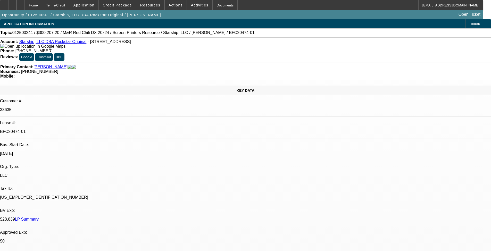
select select "0"
select select "3"
select select "0.1"
select select "4"
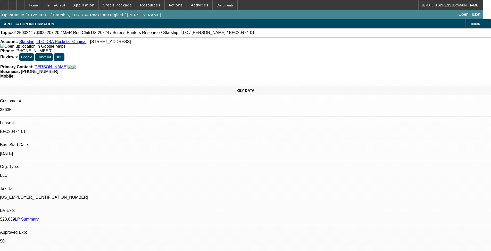
select select "0"
select select "2"
select select "0.1"
select select "4"
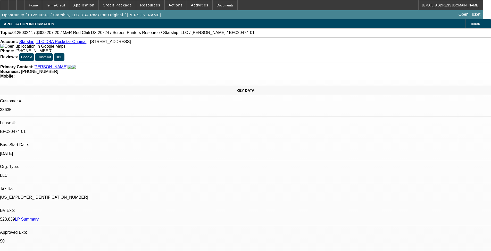
select select "0"
select select "2"
select select "0.1"
select select "4"
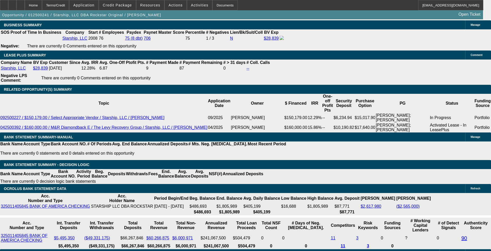
scroll to position [865, 0]
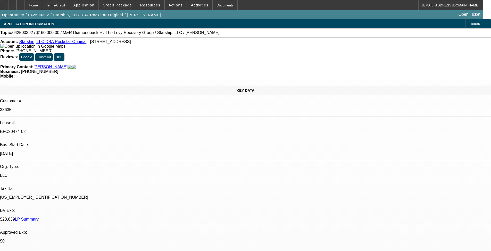
select select "0"
select select "2"
select select "0.1"
select select "4"
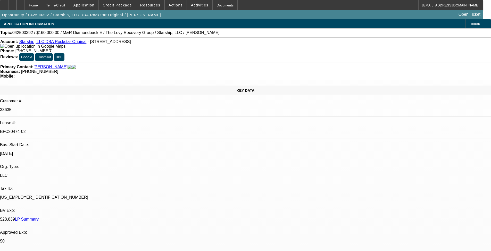
select select "0"
select select "2"
select select "0.1"
select select "4"
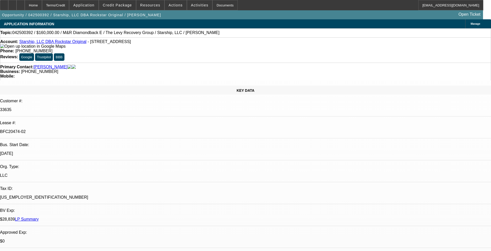
select select "0"
select select "2"
select select "0.1"
select select "4"
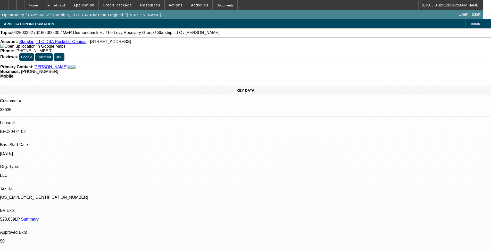
select select "0"
select select "2"
select select "0.1"
select select "4"
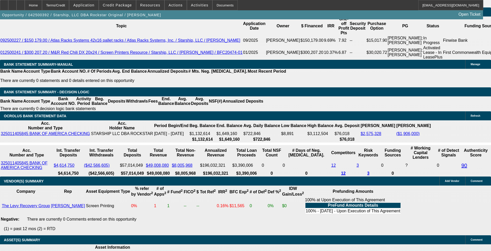
scroll to position [876, 0]
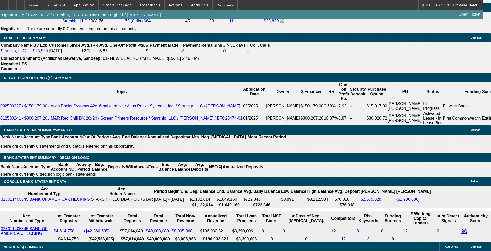
drag, startPoint x: 34, startPoint y: 105, endPoint x: 191, endPoint y: 112, distance: 157.9
copy span "Starship LLC, doing business as Rockstar Originals, was established in [DATE]. …"
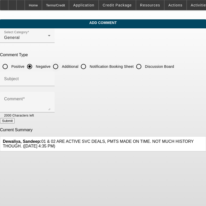
click at [61, 66] on input "Additional" at bounding box center [56, 66] width 10 height 10
radio input "true"
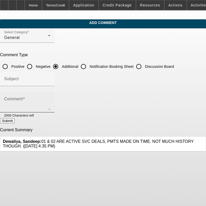
click at [51, 99] on textarea "Comment" at bounding box center [27, 104] width 46 height 12
paste textarea "Starship LLC, doing business as Rockstar Originals, was established in 2008. Th…"
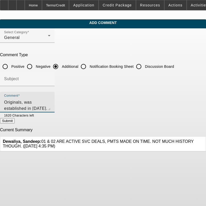
scroll to position [12, 0]
drag, startPoint x: 82, startPoint y: 109, endPoint x: 28, endPoint y: 103, distance: 55.0
click at [28, 104] on textarea "Starship LLC, doing business as Rockstar Originals, was established in 2008. Th…" at bounding box center [27, 104] width 46 height 12
drag, startPoint x: 122, startPoint y: 107, endPoint x: 93, endPoint y: 107, distance: 29.1
click at [51, 107] on textarea "Starship LLC, doing business as Rockstar Originals, was established in 2008. Th…" at bounding box center [27, 104] width 46 height 12
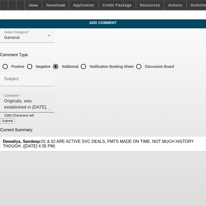
click at [51, 108] on textarea "Starship LLC, doing business as Rockstar Originals, was established in 2008. Th…" at bounding box center [27, 104] width 46 height 12
drag, startPoint x: 166, startPoint y: 108, endPoint x: 132, endPoint y: 107, distance: 34.3
click at [51, 107] on textarea "Starship LLC, doing business as Rockstar Originals, was established in 2008. Th…" at bounding box center [27, 104] width 46 height 12
click at [30, 106] on textarea "Starship LLC, doing business as Rockstar Originals, was established in 2008. Th…" at bounding box center [27, 104] width 46 height 12
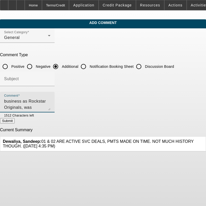
scroll to position [0, 0]
drag, startPoint x: 76, startPoint y: 107, endPoint x: 15, endPoint y: 106, distance: 61.1
click at [1, 95] on app-comments-manage "Add Comment Select Category General Comment Type Positive Negative Additional N…" at bounding box center [103, 85] width 206 height 132
type textarea "Starship LLC, doing business as Rockstar Originals, was established in 2008. Th…"
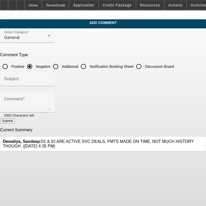
click at [61, 67] on input "Additional" at bounding box center [56, 66] width 10 height 10
radio input "true"
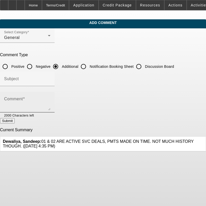
click at [51, 98] on textarea "Comment" at bounding box center [27, 104] width 46 height 12
paste textarea "Starship LLC, doing business as Rockstar Originals, was established in [DATE]. …"
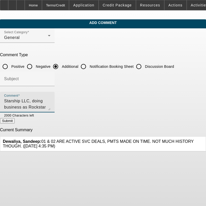
scroll to position [17, 0]
type textarea "Starship LLC, doing business as Rockstar Originals, was established in [DATE]. …"
click at [15, 123] on button "Submit" at bounding box center [7, 120] width 15 height 5
radio input "true"
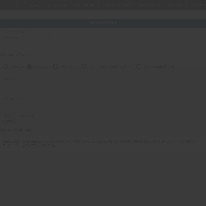
scroll to position [0, 0]
